Goal: Complete application form

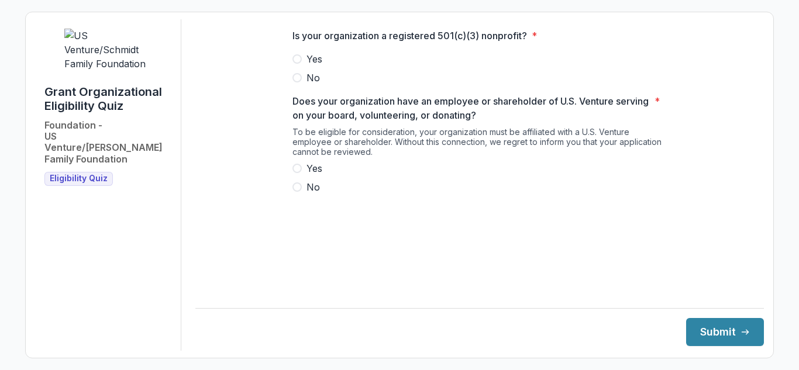
click at [296, 64] on span at bounding box center [296, 58] width 9 height 9
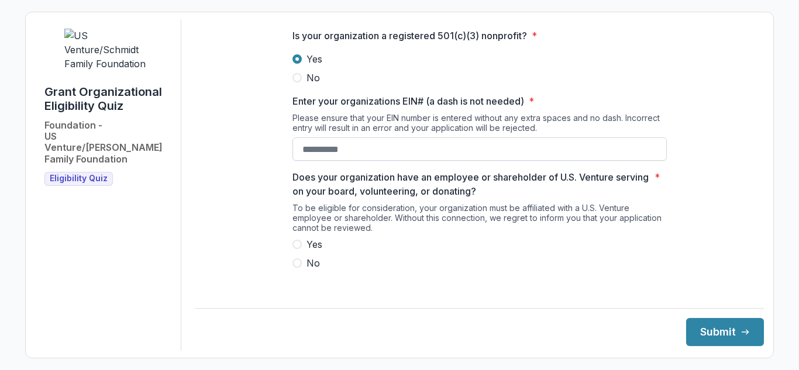
click at [308, 161] on input "Enter your organizations EIN# (a dash is not needed) *" at bounding box center [479, 148] width 374 height 23
click at [316, 251] on span "Yes" at bounding box center [314, 244] width 16 height 14
type input "**********"
click at [706, 332] on button "Submit" at bounding box center [725, 332] width 78 height 28
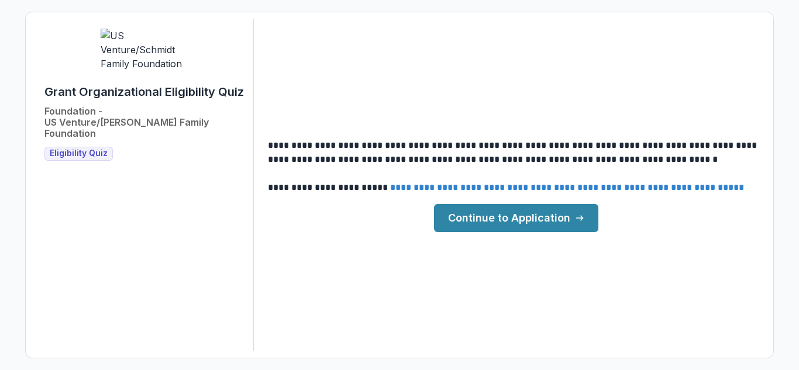
click at [549, 211] on link "Continue to Application" at bounding box center [516, 218] width 164 height 28
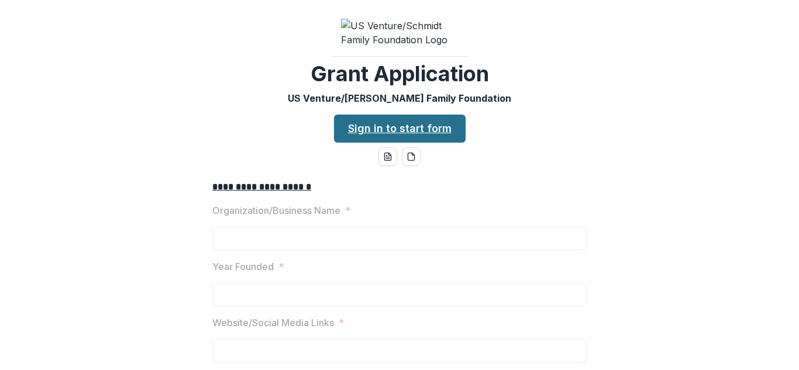
click at [391, 143] on link "Sign in to start form" at bounding box center [400, 129] width 132 height 28
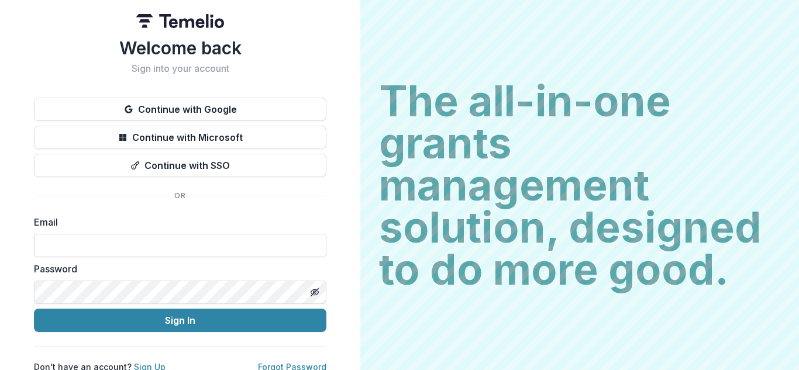
click at [284, 242] on input at bounding box center [180, 245] width 292 height 23
type input "**********"
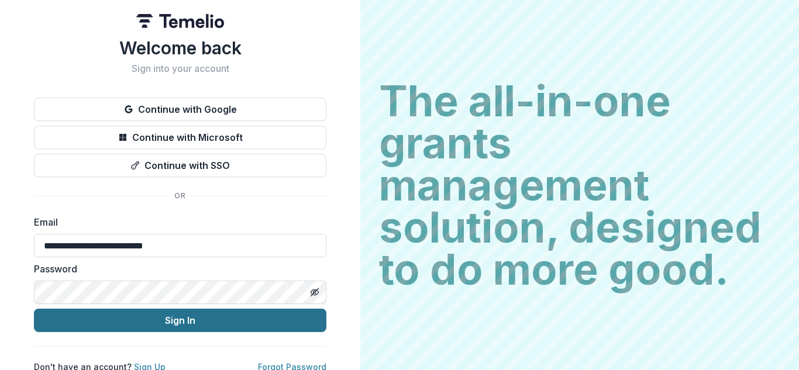
click at [179, 320] on button "Sign In" at bounding box center [180, 320] width 292 height 23
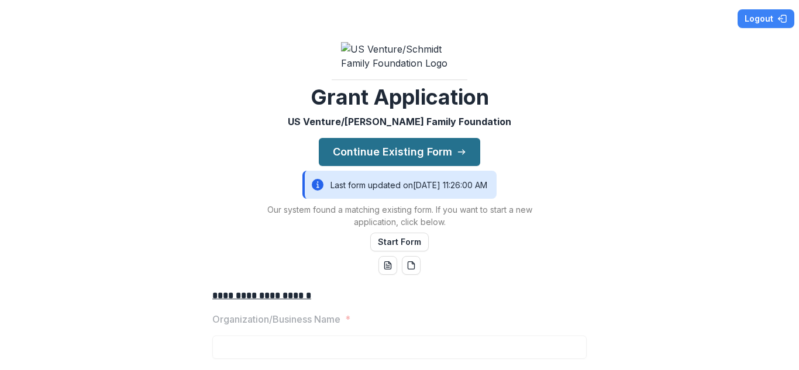
click at [437, 161] on button "Continue Existing Form" at bounding box center [399, 152] width 161 height 28
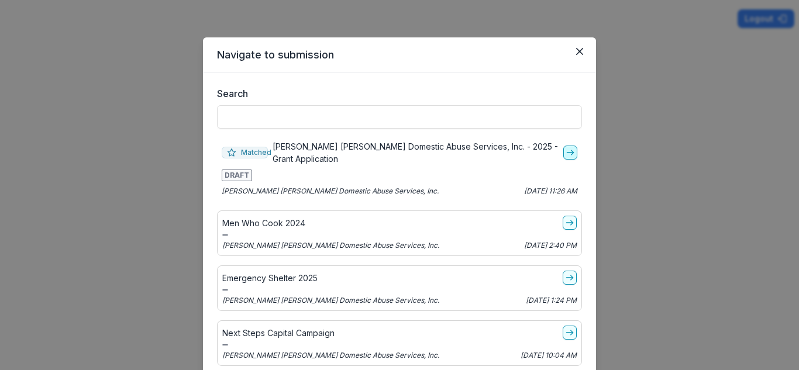
click at [570, 149] on link "go-to" at bounding box center [570, 153] width 14 height 14
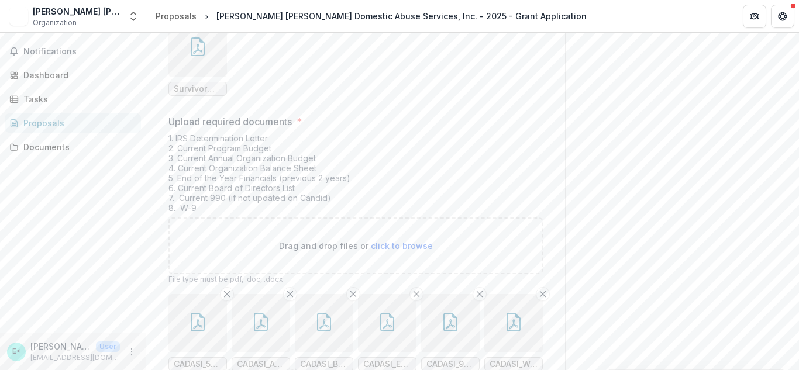
scroll to position [4575, 0]
